Goal: Task Accomplishment & Management: Use online tool/utility

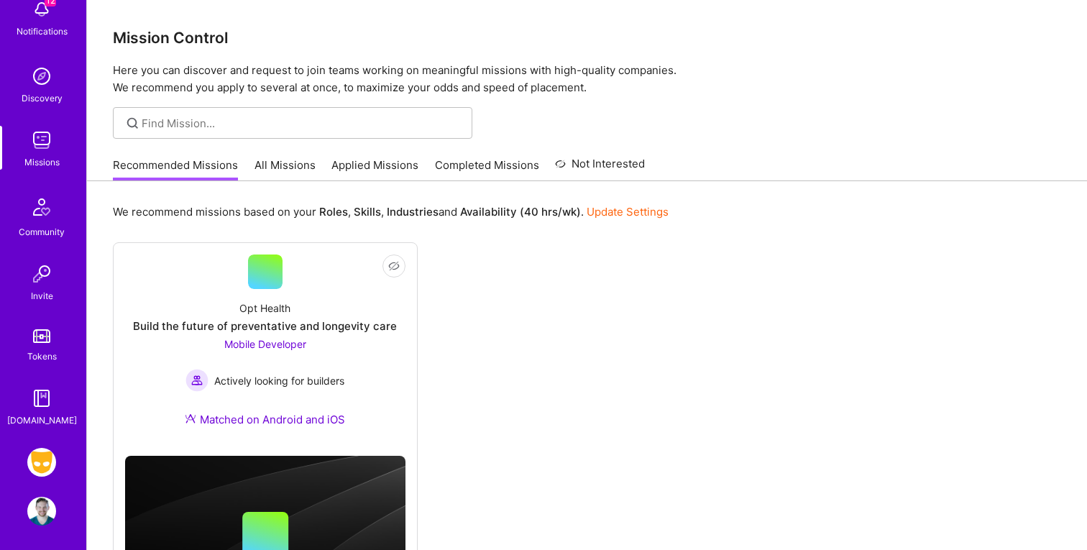
scroll to position [93, 0]
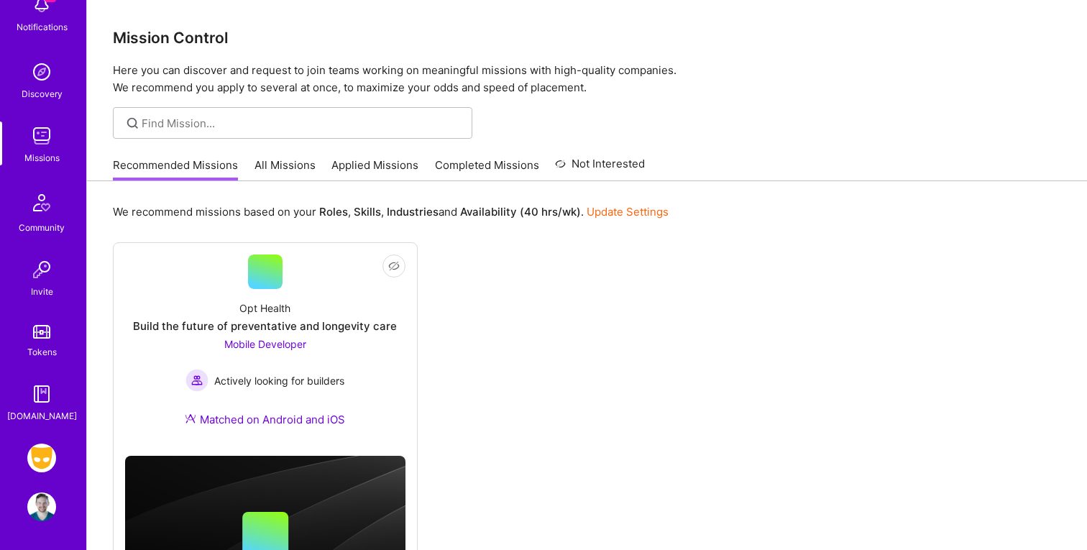
click at [50, 459] on img at bounding box center [41, 458] width 29 height 29
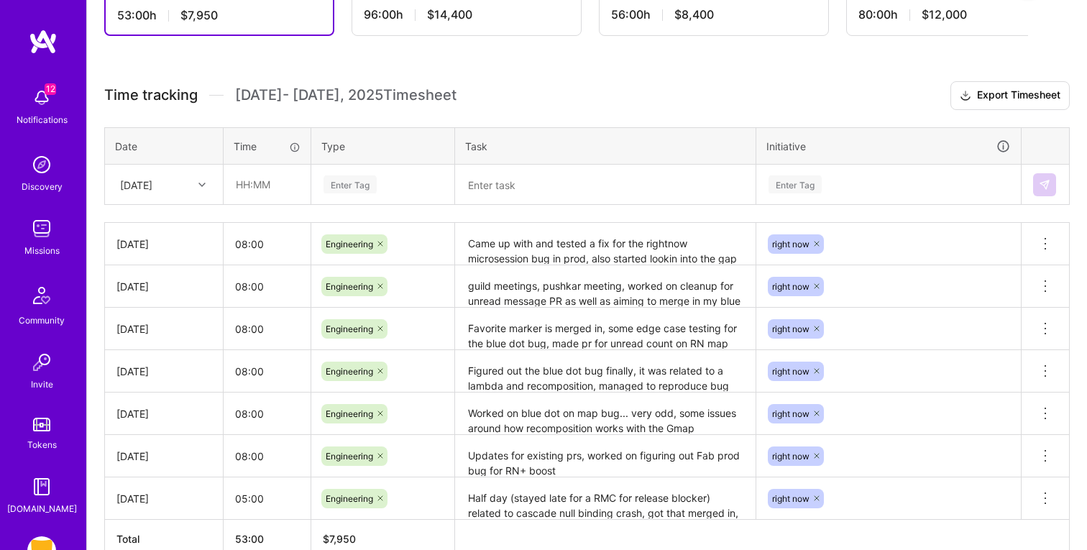
scroll to position [336, 0]
click at [623, 258] on textarea "Came up with and tested a fix for the rightnow microsession bug in prod, also s…" at bounding box center [606, 243] width 298 height 40
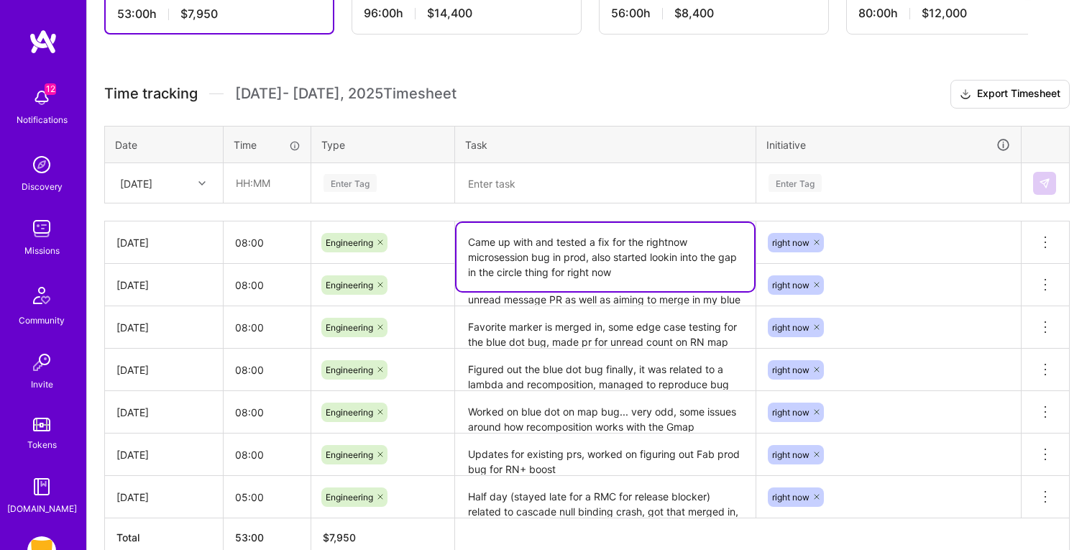
click at [623, 258] on textarea "Came up with and tested a fix for the rightnow microsession bug in prod, also s…" at bounding box center [606, 257] width 298 height 68
click at [633, 275] on textarea "Came up with and tested a fix for the rightnow microsession bug in prod, also s…" at bounding box center [606, 257] width 298 height 68
click at [639, 273] on textarea "Came up with and tested a fix for the rightnow microsession bug in prod, also s…" at bounding box center [606, 257] width 298 height 68
click at [622, 80] on h3 "Time tracking [DATE] - [DATE] Timesheet Export Timesheet" at bounding box center [587, 94] width 966 height 29
